Goal: Check status

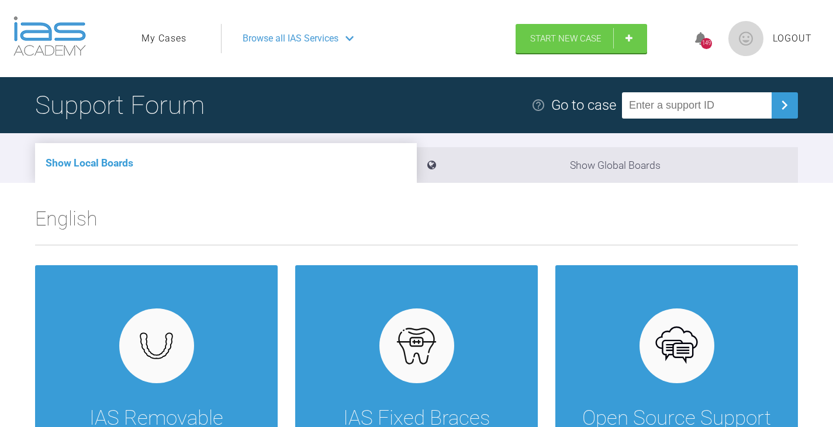
click at [174, 35] on link "My Cases" at bounding box center [163, 38] width 45 height 15
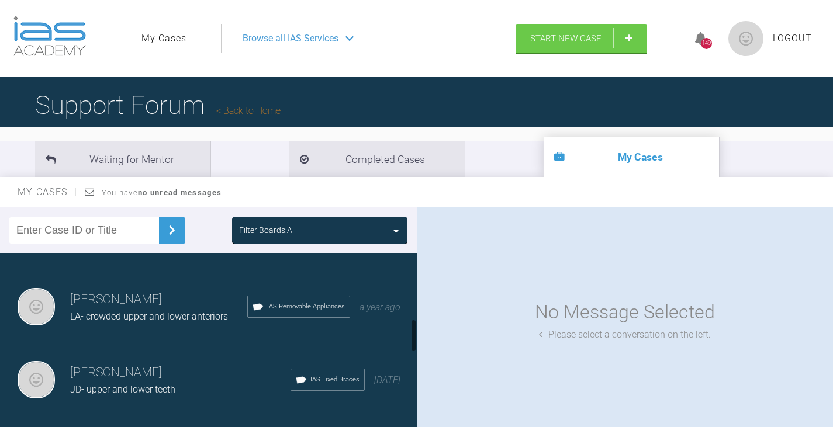
scroll to position [351, 0]
click at [102, 378] on h3 "Jeffrey Bowman" at bounding box center [180, 370] width 220 height 20
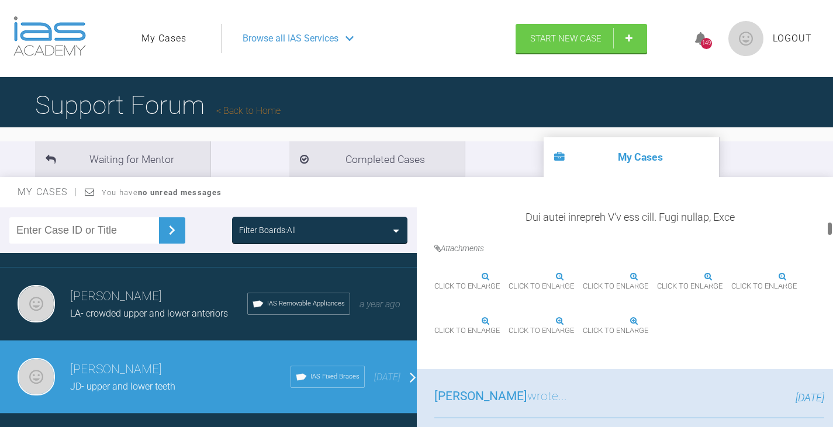
scroll to position [701, 0]
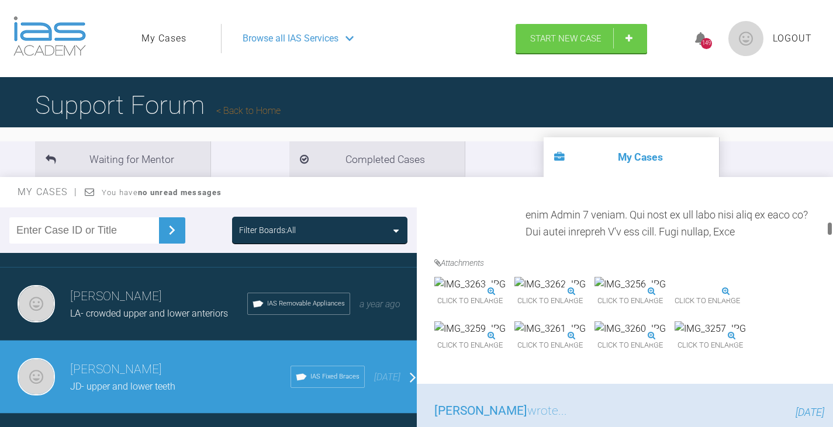
click at [666, 292] on img at bounding box center [629, 284] width 71 height 15
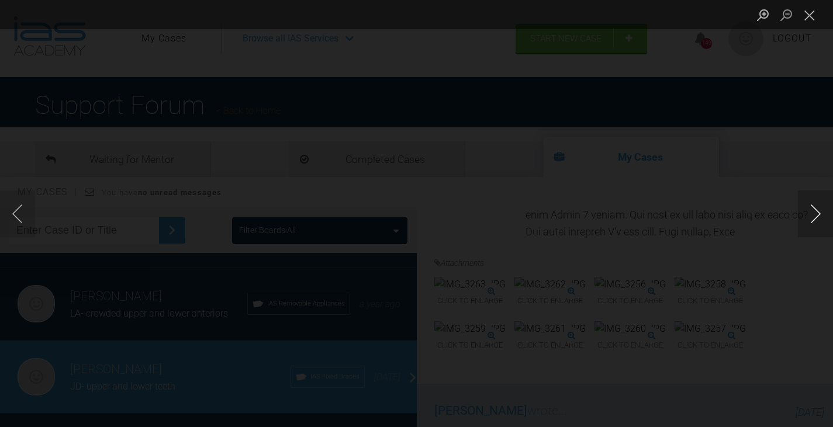
click at [814, 216] on button "Next image" at bounding box center [815, 214] width 35 height 47
click at [23, 227] on button "Previous image" at bounding box center [17, 214] width 35 height 47
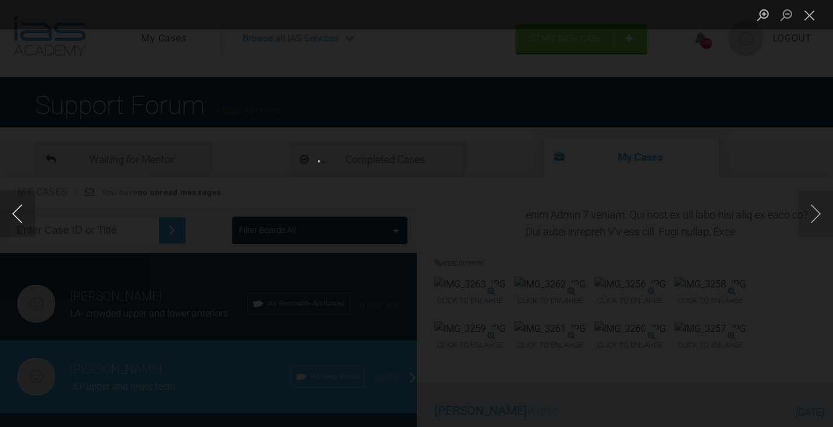
click at [23, 226] on button "Previous image" at bounding box center [17, 214] width 35 height 47
click at [811, 16] on button "Close lightbox" at bounding box center [809, 15] width 23 height 20
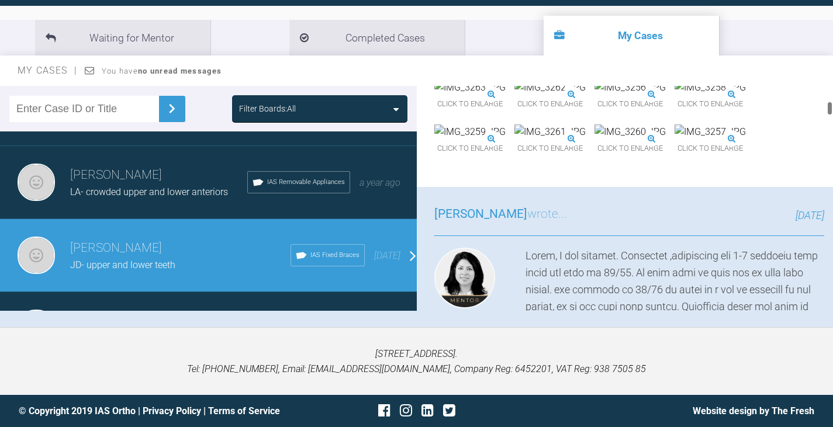
scroll to position [759, 0]
